Goal: Find specific page/section: Find specific page/section

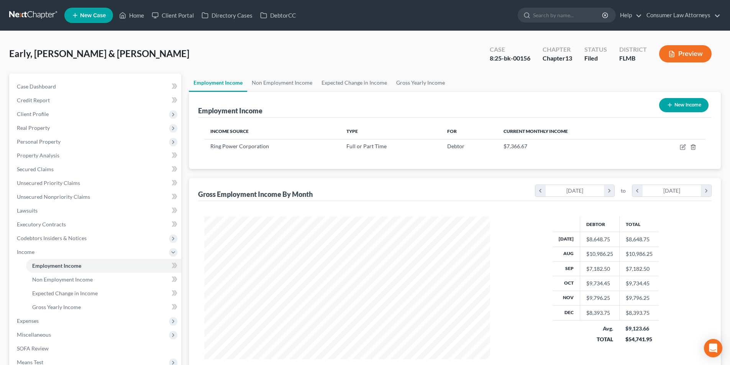
scroll to position [143, 301]
click at [130, 20] on link "Home" at bounding box center [131, 15] width 33 height 14
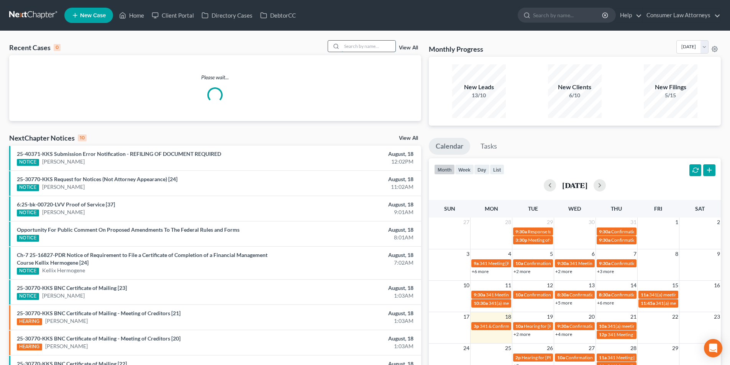
click at [375, 47] on input "search" at bounding box center [369, 46] width 54 height 11
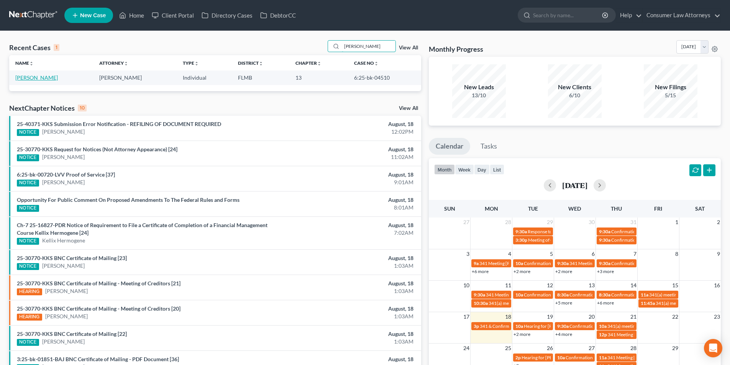
type input "[PERSON_NAME]"
click at [40, 76] on link "[PERSON_NAME]" at bounding box center [36, 77] width 43 height 7
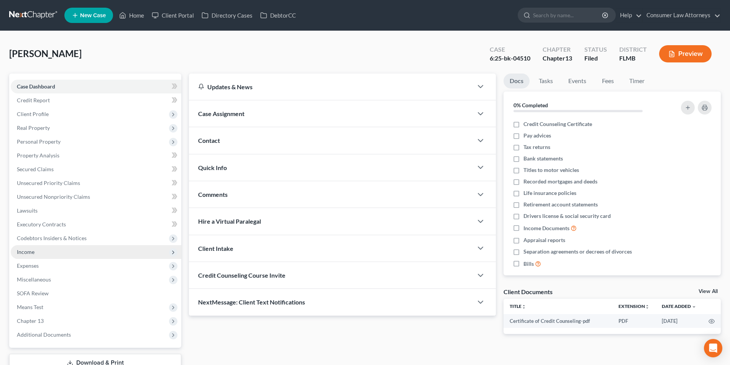
click at [31, 253] on span "Income" at bounding box center [26, 252] width 18 height 7
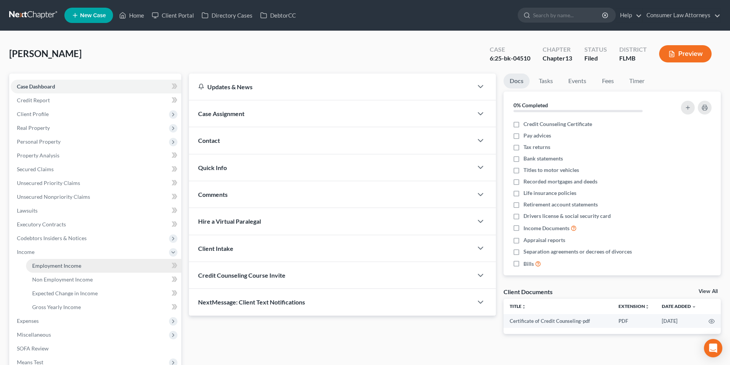
click at [75, 266] on span "Employment Income" at bounding box center [56, 265] width 49 height 7
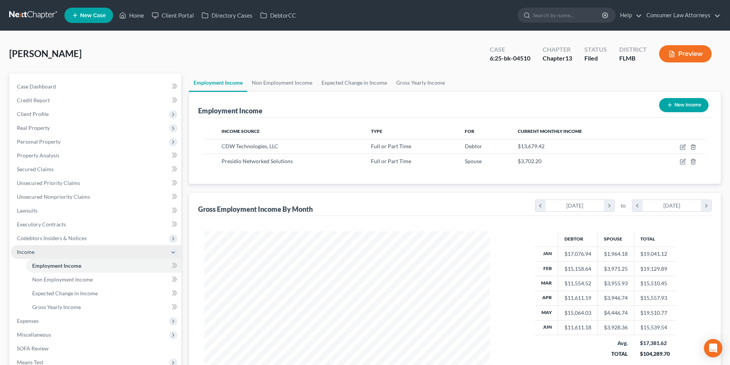
scroll to position [143, 301]
click at [407, 85] on link "Gross Yearly Income" at bounding box center [420, 83] width 58 height 18
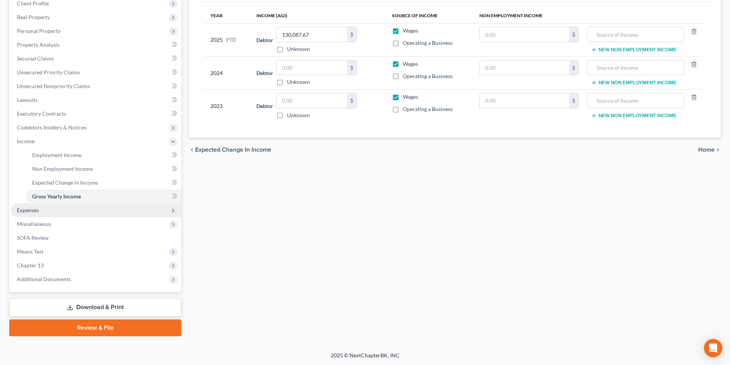
scroll to position [111, 0]
click at [32, 212] on span "Expenses" at bounding box center [28, 209] width 22 height 7
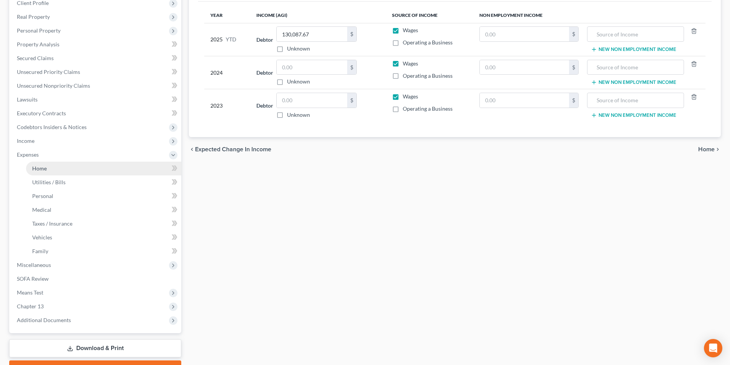
click at [42, 170] on span "Home" at bounding box center [39, 168] width 15 height 7
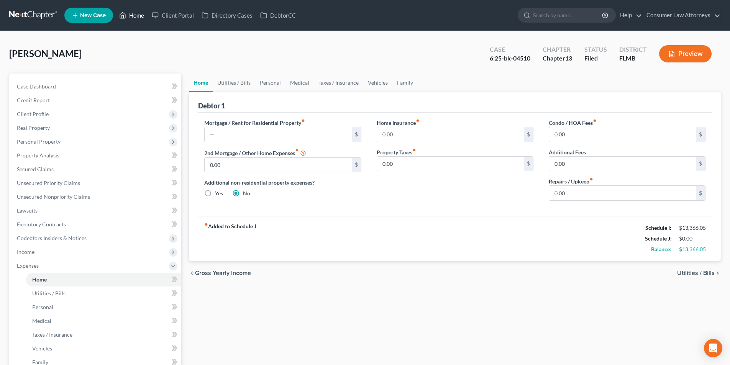
click at [147, 16] on link "Home" at bounding box center [131, 15] width 33 height 14
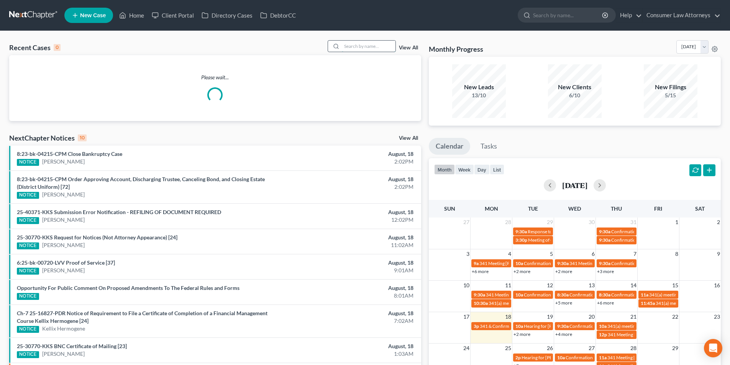
click at [366, 50] on input "search" at bounding box center [369, 46] width 54 height 11
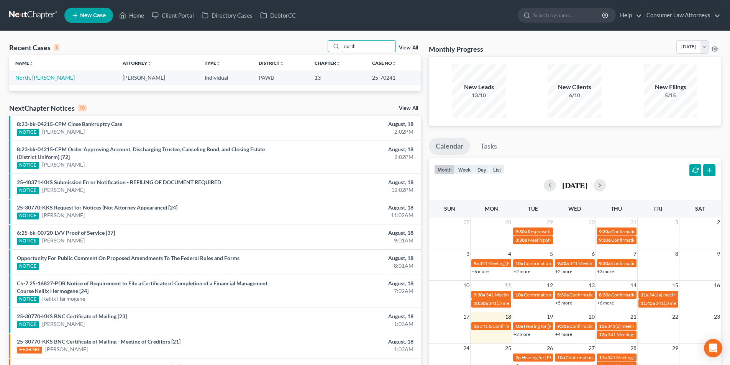
type input "north"
